Goal: Information Seeking & Learning: Check status

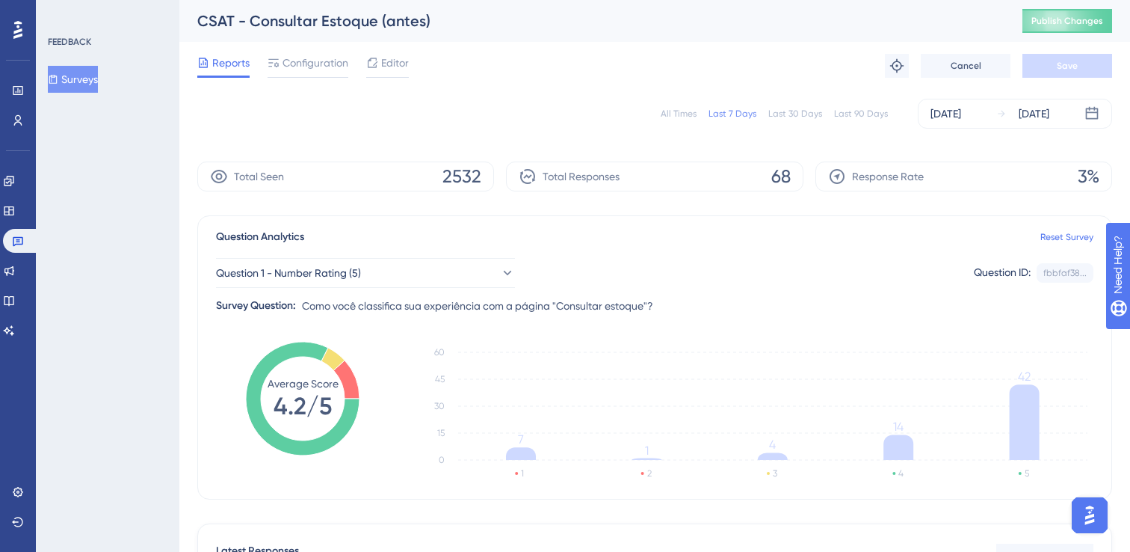
click at [98, 78] on button "Surveys" at bounding box center [73, 79] width 50 height 27
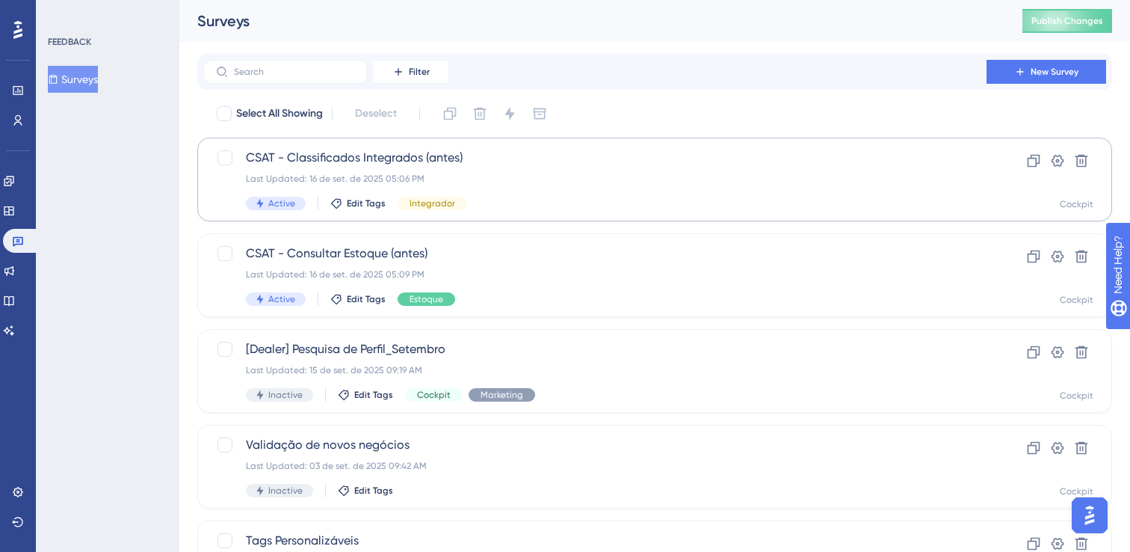
click at [380, 150] on span "CSAT - Classificados Integrados (antes)" at bounding box center [595, 158] width 698 height 18
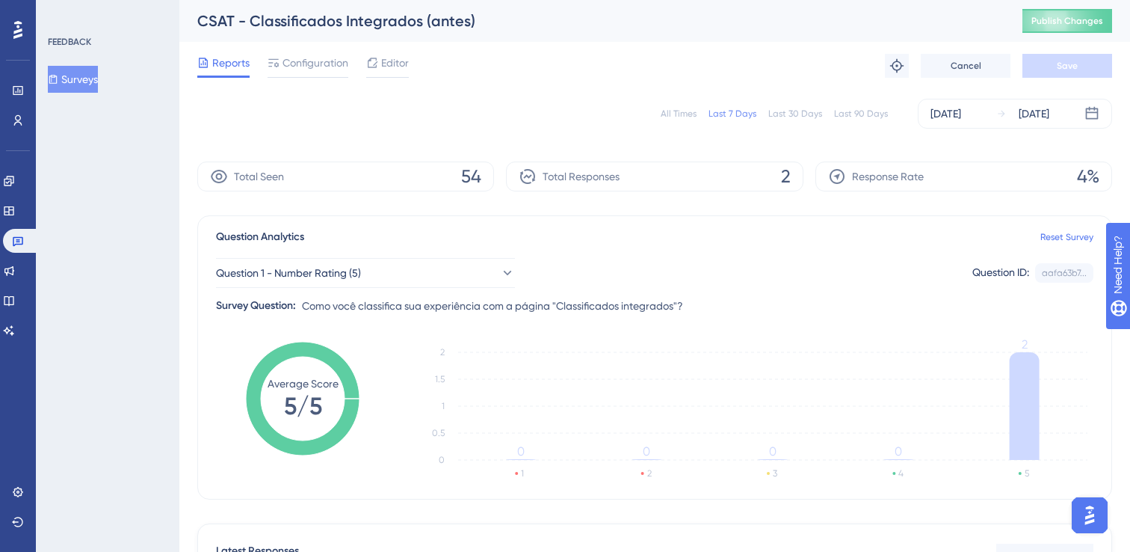
click at [94, 65] on div "FEEDBACK Surveys" at bounding box center [108, 64] width 121 height 57
click at [94, 75] on button "Surveys" at bounding box center [73, 79] width 50 height 27
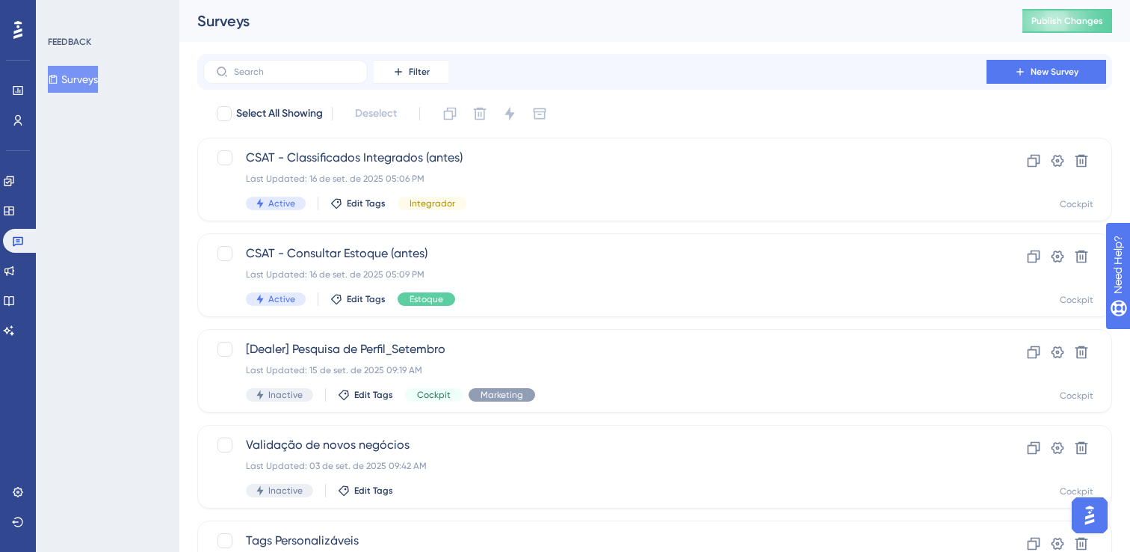
click at [337, 247] on span "CSAT - Consultar Estoque (antes)" at bounding box center [595, 253] width 698 height 18
